Goal: Information Seeking & Learning: Learn about a topic

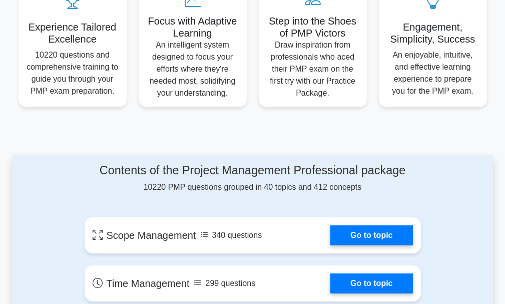
scroll to position [454, 0]
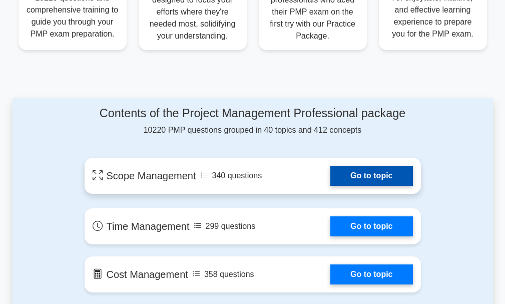
click at [373, 178] on link "Go to topic" at bounding box center [371, 176] width 82 height 20
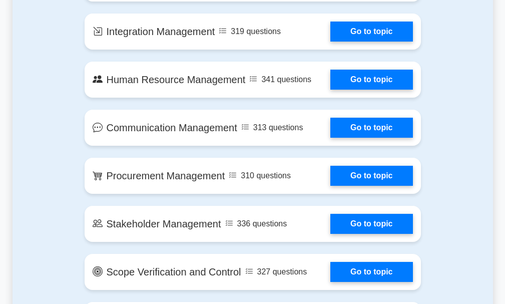
scroll to position [690, 0]
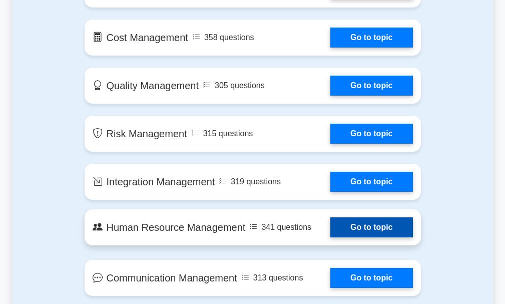
click at [330, 230] on link "Go to topic" at bounding box center [371, 227] width 82 height 20
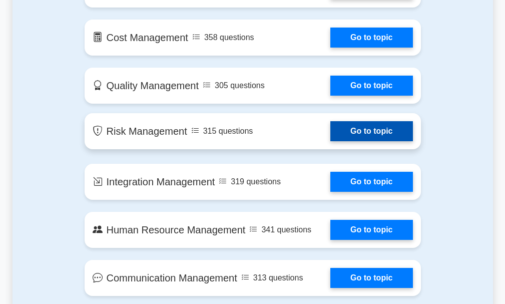
click at [362, 136] on link "Go to topic" at bounding box center [371, 131] width 82 height 20
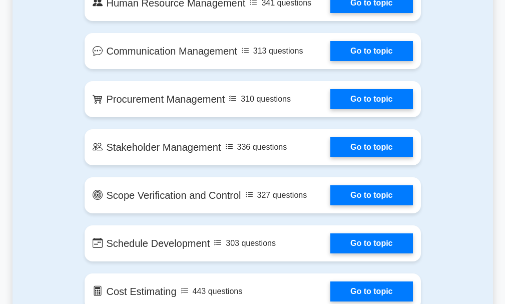
scroll to position [974, 0]
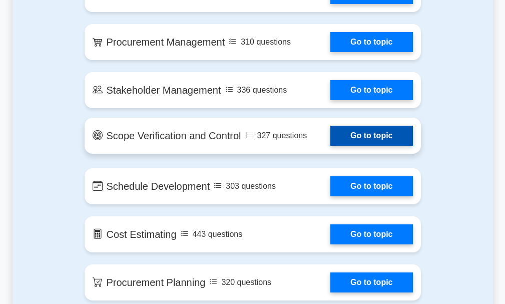
click at [330, 139] on link "Go to topic" at bounding box center [371, 136] width 82 height 20
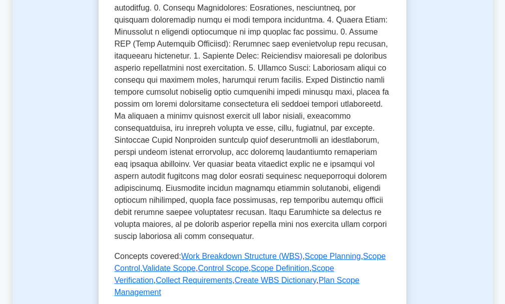
scroll to position [487, 0]
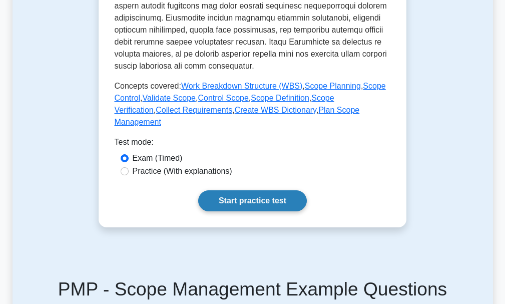
click at [286, 190] on link "Start practice test" at bounding box center [252, 200] width 109 height 21
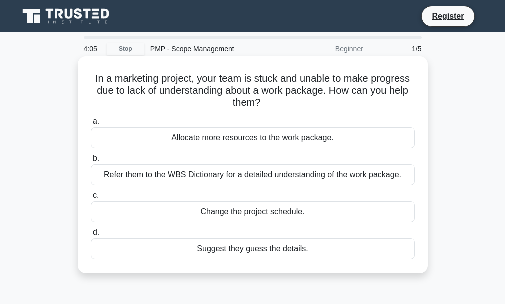
click at [246, 251] on div "Suggest they guess the details." at bounding box center [253, 248] width 324 height 21
click at [91, 236] on input "d. Suggest they guess the details." at bounding box center [91, 232] width 0 height 7
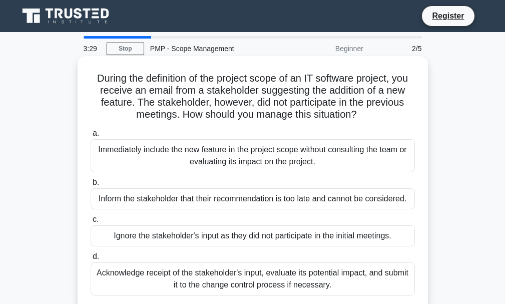
scroll to position [57, 0]
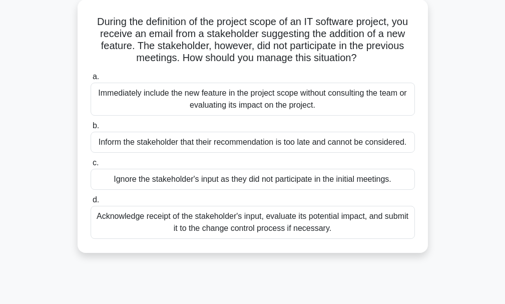
click at [225, 234] on div "Acknowledge receipt of the stakeholder's input, evaluate its potential impact, …" at bounding box center [253, 222] width 324 height 33
click at [91, 203] on input "d. Acknowledge receipt of the stakeholder's input, evaluate its potential impac…" at bounding box center [91, 200] width 0 height 7
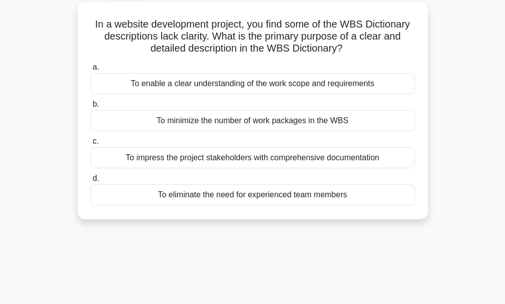
scroll to position [0, 0]
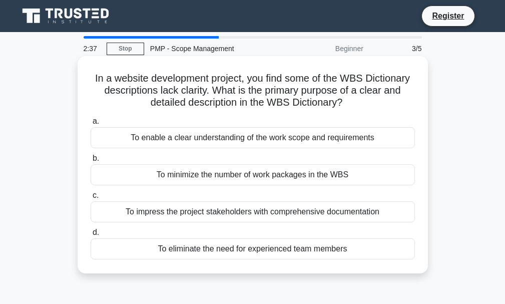
click at [250, 195] on label "c. To impress the project stakeholders with comprehensive documentation" at bounding box center [253, 205] width 324 height 33
click at [91, 195] on input "c. To impress the project stakeholders with comprehensive documentation" at bounding box center [91, 195] width 0 height 7
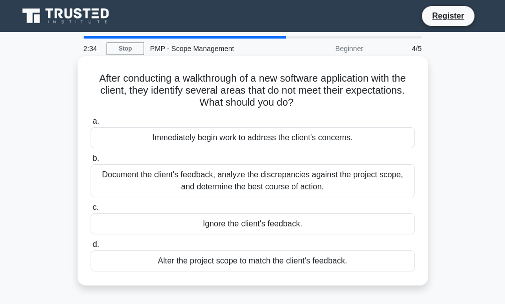
click at [248, 196] on div "Document the client's feedback, analyze the discrepancies against the project s…" at bounding box center [253, 180] width 324 height 33
click at [91, 162] on input "b. Document the client's feedback, analyze the discrepancies against the projec…" at bounding box center [91, 158] width 0 height 7
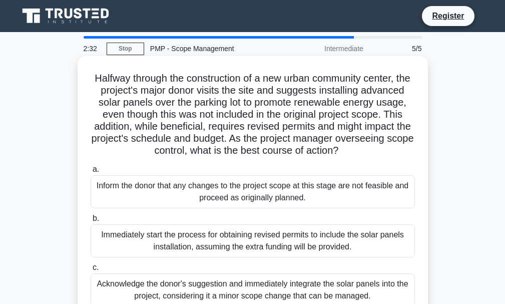
scroll to position [114, 0]
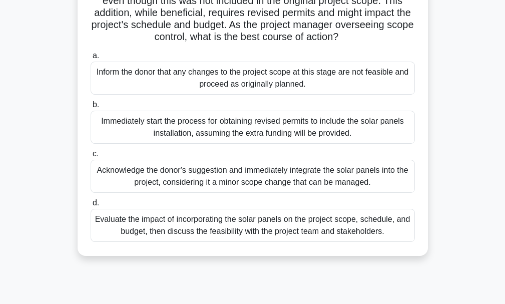
click at [249, 232] on div "Evaluate the impact of incorporating the solar panels on the project scope, sch…" at bounding box center [253, 225] width 324 height 33
click at [91, 206] on input "d. Evaluate the impact of incorporating the solar panels on the project scope, …" at bounding box center [91, 203] width 0 height 7
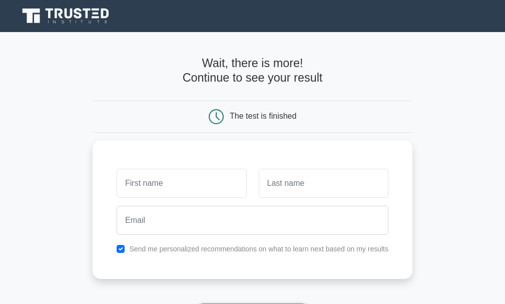
scroll to position [57, 0]
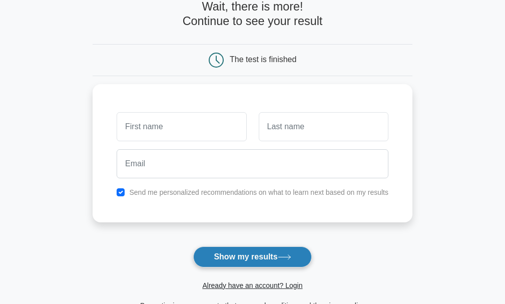
click at [244, 262] on button "Show my results" at bounding box center [252, 256] width 118 height 21
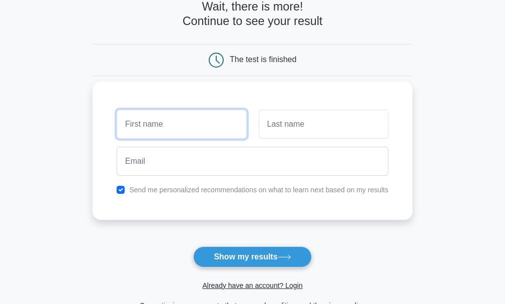
click at [188, 127] on input "text" at bounding box center [182, 124] width 130 height 29
type input "A"
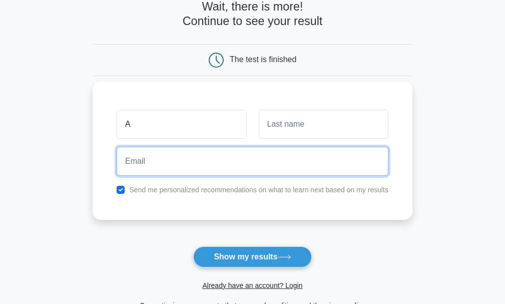
drag, startPoint x: 148, startPoint y: 148, endPoint x: 145, endPoint y: 154, distance: 6.7
click at [146, 153] on input "email" at bounding box center [253, 161] width 272 height 29
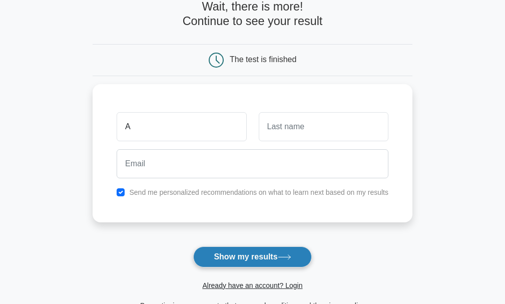
click at [241, 252] on button "Show my results" at bounding box center [252, 256] width 118 height 21
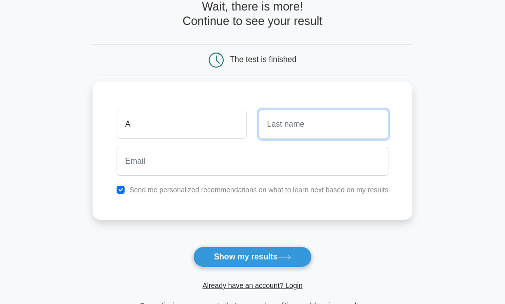
click at [279, 123] on input "text" at bounding box center [324, 124] width 130 height 29
type input "A"
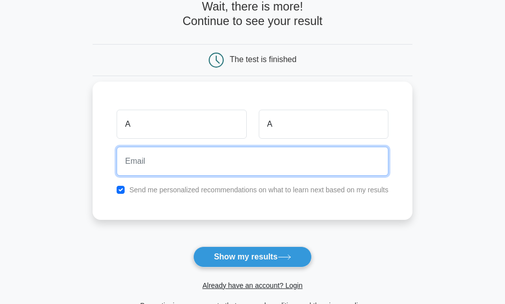
click at [234, 167] on input "email" at bounding box center [253, 161] width 272 height 29
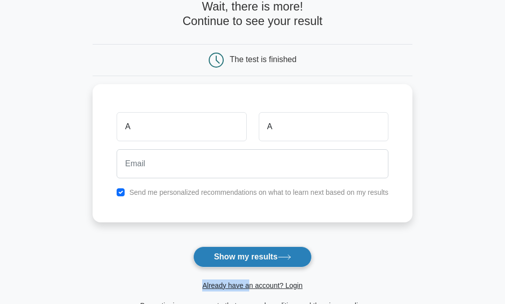
click at [247, 264] on form "Wait, there is more! Continue to see your result The test is finished A A" at bounding box center [253, 154] width 320 height 311
click at [246, 262] on button "Show my results" at bounding box center [252, 256] width 118 height 21
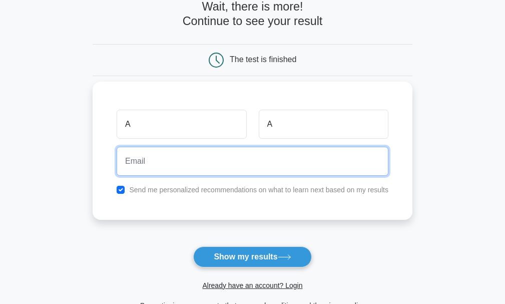
click at [174, 154] on input "email" at bounding box center [253, 161] width 272 height 29
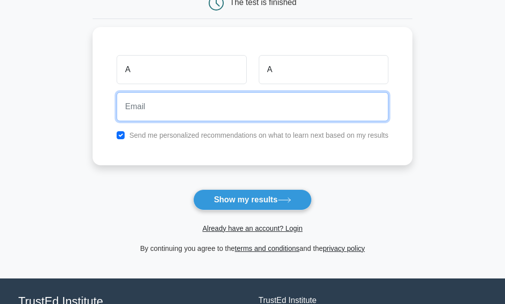
scroll to position [64, 0]
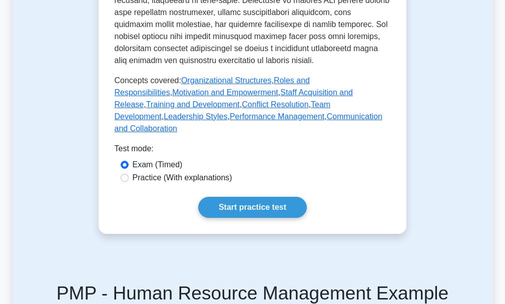
scroll to position [680, 0]
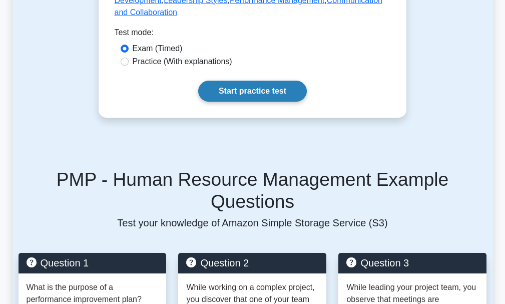
click at [277, 86] on link "Start practice test" at bounding box center [252, 91] width 109 height 21
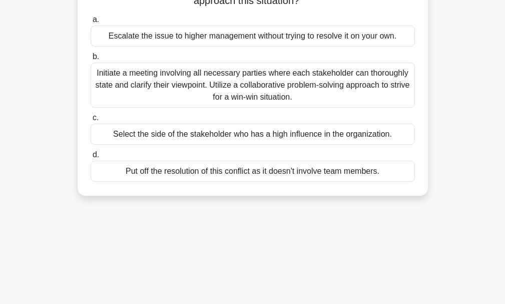
scroll to position [64, 0]
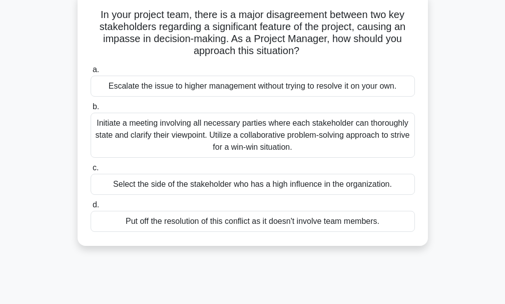
click at [259, 154] on div "Initiate a meeting involving all necessary parties where each stakeholder can t…" at bounding box center [253, 135] width 324 height 45
click at [91, 110] on input "b. Initiate a meeting involving all necessary parties where each stakeholder ca…" at bounding box center [91, 107] width 0 height 7
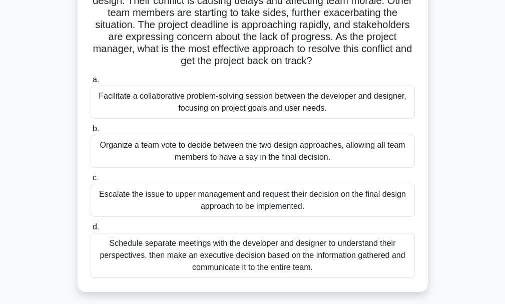
scroll to position [170, 0]
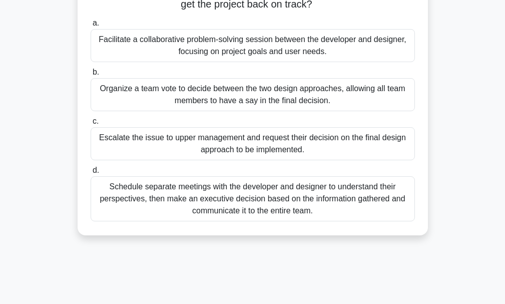
click at [235, 64] on div "a. Facilitate a collaborative problem-solving session between the developer and…" at bounding box center [253, 119] width 336 height 208
click at [235, 57] on div "Facilitate a collaborative problem-solving session between the developer and de…" at bounding box center [253, 45] width 324 height 33
click at [91, 27] on input "a. Facilitate a collaborative problem-solving session between the developer and…" at bounding box center [91, 23] width 0 height 7
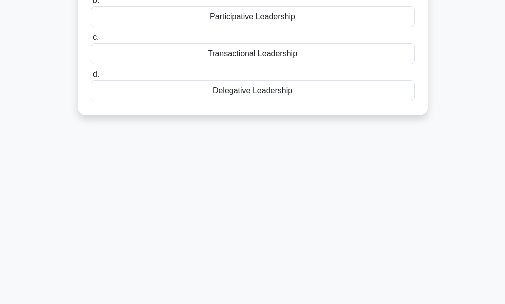
scroll to position [0, 0]
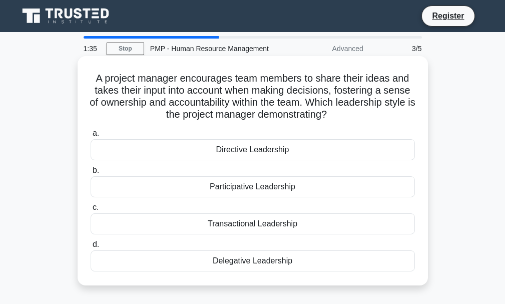
click at [310, 189] on div "Participative Leadership" at bounding box center [253, 186] width 324 height 21
click at [91, 174] on input "b. Participative Leadership" at bounding box center [91, 170] width 0 height 7
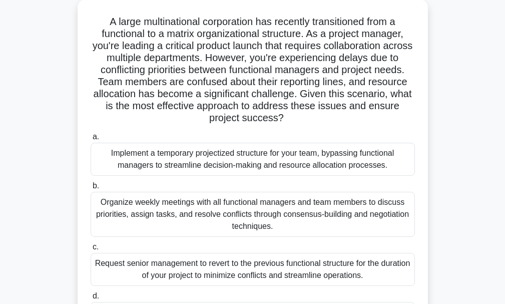
scroll to position [114, 0]
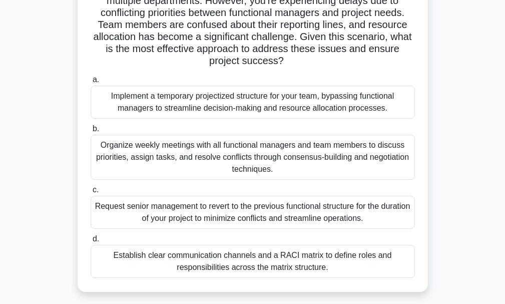
click at [224, 242] on label "d. Establish clear communication channels and a RACI matrix to define roles and…" at bounding box center [253, 255] width 324 height 45
click at [91, 242] on input "d. Establish clear communication channels and a RACI matrix to define roles and…" at bounding box center [91, 239] width 0 height 7
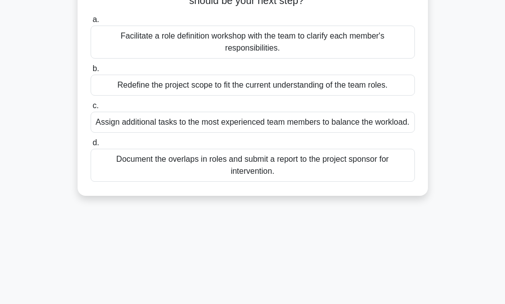
scroll to position [0, 0]
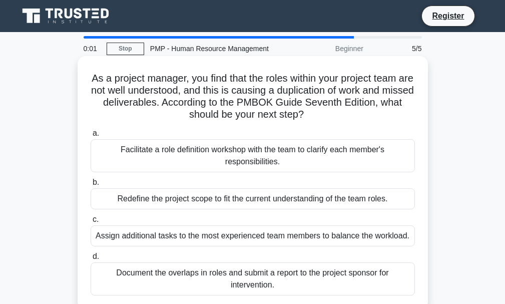
click at [237, 194] on div "Redefine the project scope to fit the current understanding of the team roles." at bounding box center [253, 198] width 324 height 21
click at [91, 186] on input "b. Redefine the project scope to fit the current understanding of the team role…" at bounding box center [91, 182] width 0 height 7
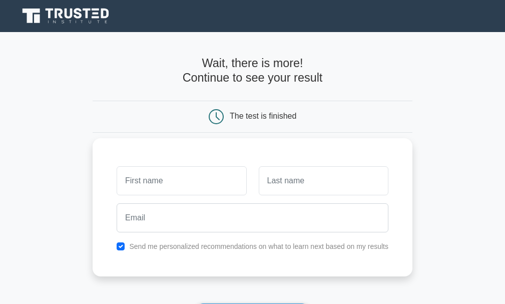
click at [190, 180] on input "text" at bounding box center [182, 180] width 130 height 29
click at [307, 187] on input "text" at bounding box center [324, 180] width 130 height 29
click at [151, 184] on input "text" at bounding box center [182, 180] width 130 height 29
type input "A"
click at [272, 185] on input "text" at bounding box center [324, 180] width 130 height 29
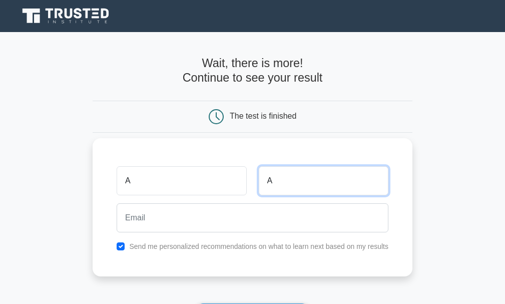
type input "A"
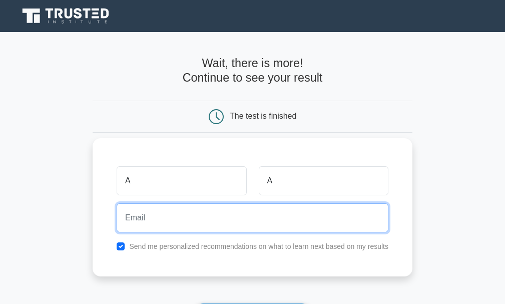
click at [194, 221] on input "email" at bounding box center [253, 217] width 272 height 29
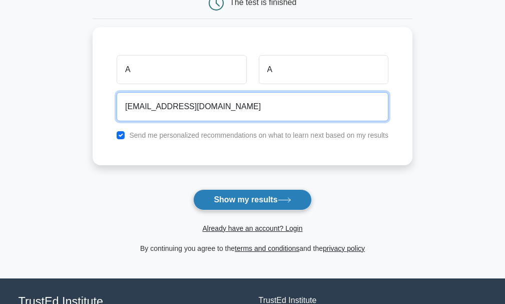
type input "kanavumeipadum0211@gmail.com"
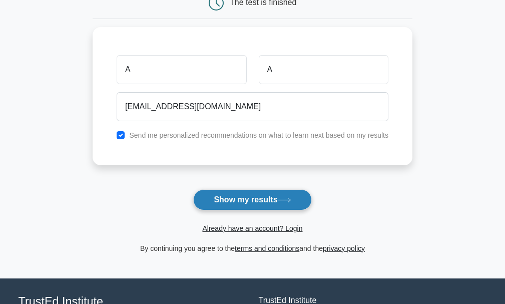
click at [260, 197] on button "Show my results" at bounding box center [252, 199] width 118 height 21
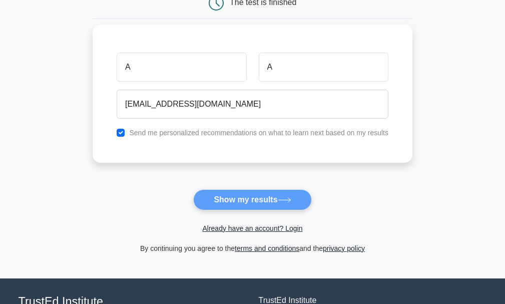
scroll to position [199, 0]
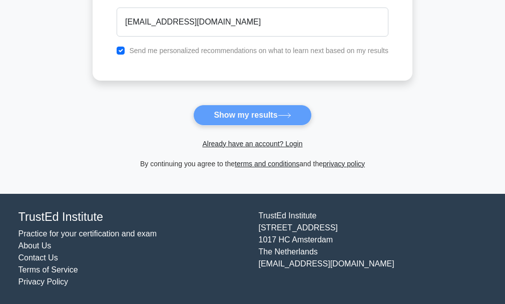
click at [250, 113] on form "Wait, there is more! Continue to see your result The test is finished A A" at bounding box center [253, 13] width 320 height 311
click at [289, 104] on form "Wait, there is more! Continue to see your result The test is finished A A" at bounding box center [253, 13] width 320 height 311
click at [272, 114] on form "Wait, there is more! Continue to see your result The test is finished A A" at bounding box center [253, 13] width 320 height 311
click at [242, 112] on form "Wait, there is more! Continue to see your result The test is finished A A" at bounding box center [253, 13] width 320 height 311
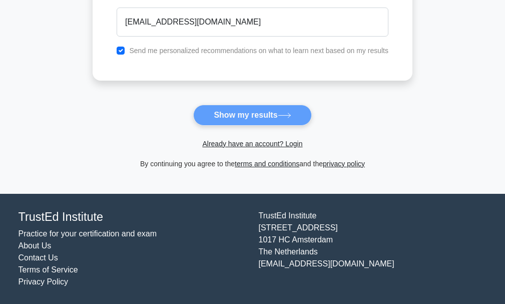
scroll to position [0, 0]
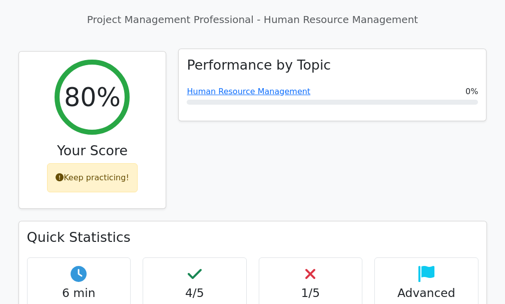
scroll to position [454, 0]
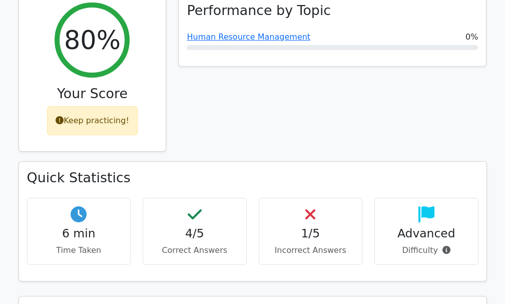
click at [305, 226] on h4 "1/5" at bounding box center [310, 233] width 87 height 14
click at [316, 198] on div "1/5 Incorrect Answers" at bounding box center [311, 231] width 104 height 67
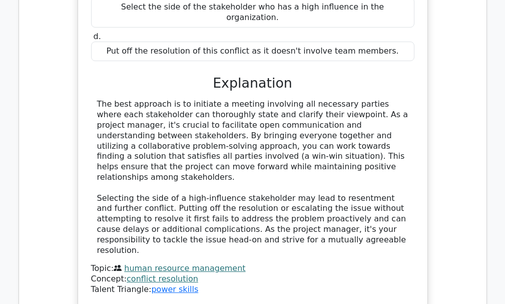
scroll to position [1247, 0]
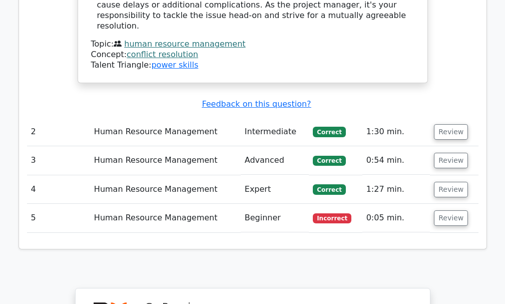
click at [255, 204] on td "Beginner" at bounding box center [275, 218] width 69 height 29
click at [154, 204] on td "Human Resource Management" at bounding box center [165, 218] width 151 height 29
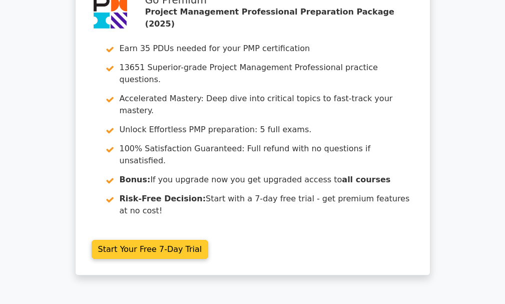
scroll to position [0, 0]
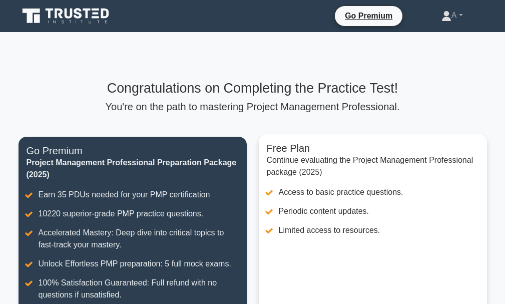
scroll to position [114, 0]
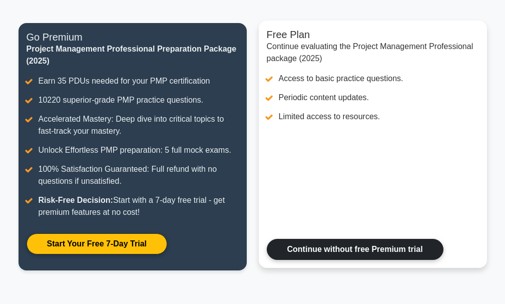
click at [351, 254] on link "Continue without free Premium trial" at bounding box center [355, 249] width 177 height 21
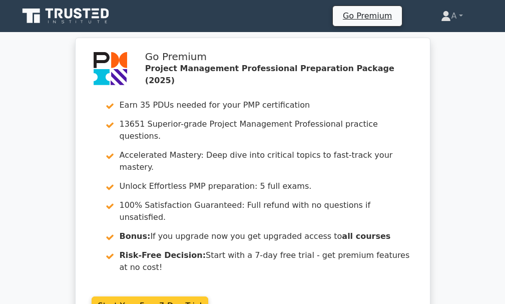
click at [134, 296] on link "Start Your Free 7-Day Trial" at bounding box center [150, 305] width 117 height 19
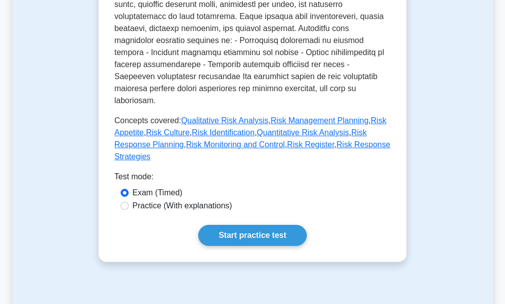
scroll to position [567, 0]
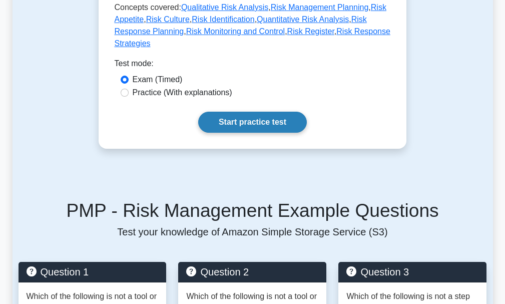
click at [249, 112] on link "Start practice test" at bounding box center [252, 122] width 109 height 21
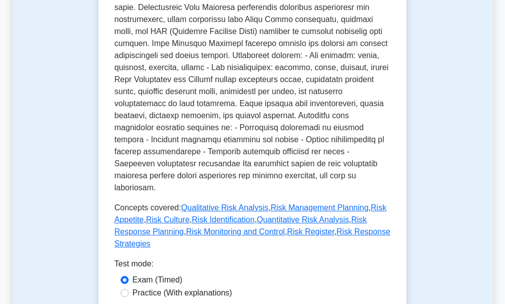
scroll to position [167, 0]
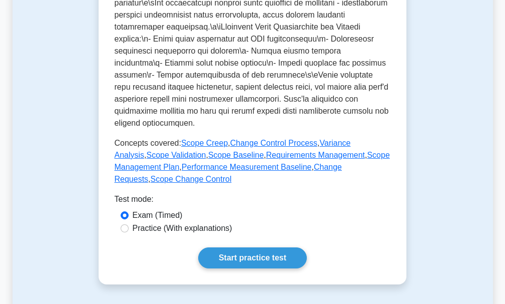
scroll to position [510, 0]
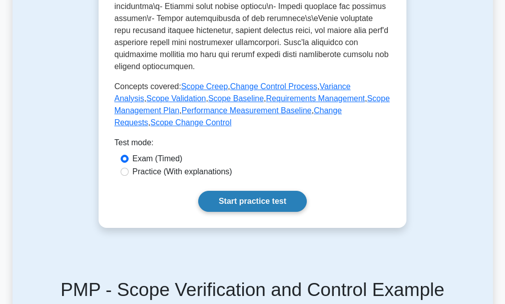
click at [256, 207] on link "Start practice test" at bounding box center [252, 201] width 109 height 21
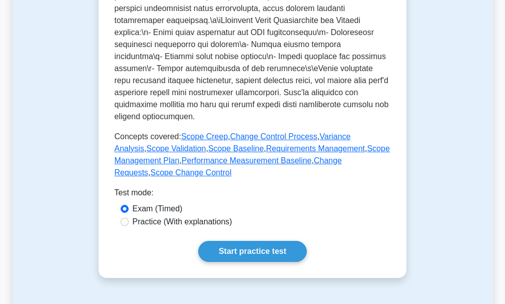
scroll to position [310, 0]
